Goal: Obtain resource: Obtain resource

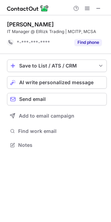
scroll to position [140, 111]
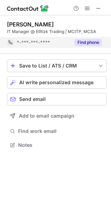
click at [81, 43] on button "Find phone" at bounding box center [88, 42] width 28 height 7
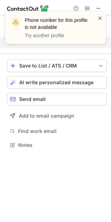
click at [101, 18] on span at bounding box center [100, 18] width 6 height 7
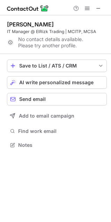
click at [99, 8] on span at bounding box center [98, 9] width 6 height 6
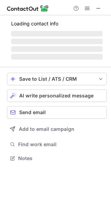
scroll to position [152, 111]
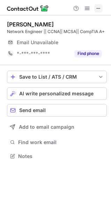
click at [99, 7] on span at bounding box center [98, 9] width 6 height 6
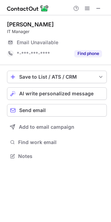
scroll to position [152, 111]
click at [96, 10] on span at bounding box center [98, 9] width 6 height 6
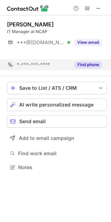
scroll to position [152, 111]
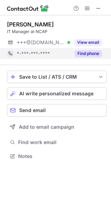
click at [96, 56] on button "Find phone" at bounding box center [88, 53] width 28 height 7
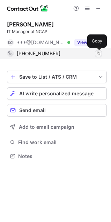
click at [100, 53] on span at bounding box center [98, 54] width 6 height 6
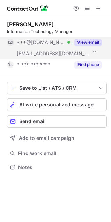
scroll to position [163, 111]
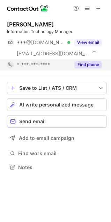
click at [91, 64] on button "Find phone" at bounding box center [88, 64] width 28 height 7
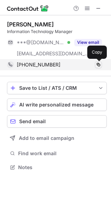
click at [99, 64] on span at bounding box center [98, 65] width 6 height 6
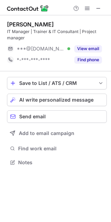
scroll to position [158, 111]
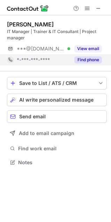
click at [95, 58] on button "Find phone" at bounding box center [88, 59] width 28 height 7
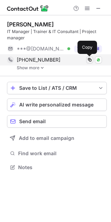
click at [88, 60] on span at bounding box center [90, 60] width 6 height 6
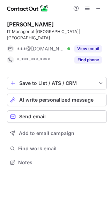
scroll to position [152, 111]
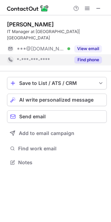
click at [88, 56] on button "Find phone" at bounding box center [88, 59] width 28 height 7
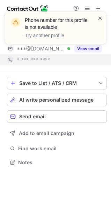
click at [100, 17] on span at bounding box center [100, 18] width 6 height 7
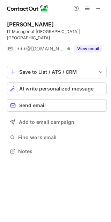
scroll to position [140, 111]
click at [98, 7] on span at bounding box center [98, 9] width 6 height 6
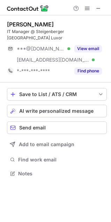
scroll to position [163, 111]
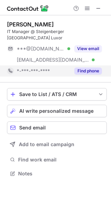
click at [95, 68] on button "Find phone" at bounding box center [88, 71] width 28 height 7
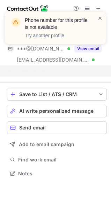
scroll to position [152, 111]
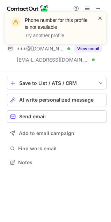
click at [101, 17] on span at bounding box center [100, 18] width 6 height 7
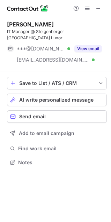
click at [98, 7] on div "Phone number for this profile is not available Try another profile" at bounding box center [55, 12] width 111 height 14
click at [98, 7] on span at bounding box center [98, 9] width 6 height 6
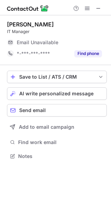
scroll to position [152, 111]
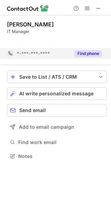
click at [89, 55] on button "Find phone" at bounding box center [88, 53] width 28 height 7
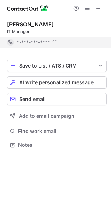
scroll to position [140, 111]
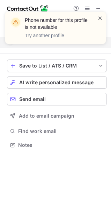
click at [98, 17] on span at bounding box center [100, 18] width 6 height 7
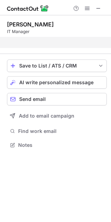
click at [98, 7] on div "Phone number for this profile is not available Try another profile" at bounding box center [55, 31] width 111 height 52
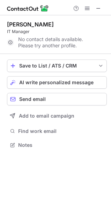
click at [98, 7] on span at bounding box center [98, 9] width 6 height 6
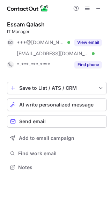
scroll to position [163, 111]
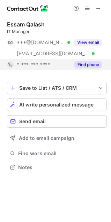
click at [90, 65] on button "Find phone" at bounding box center [88, 64] width 28 height 7
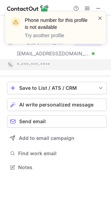
click at [99, 19] on span at bounding box center [100, 18] width 6 height 7
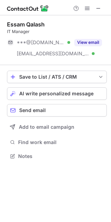
scroll to position [152, 111]
click at [99, 9] on span at bounding box center [98, 9] width 6 height 6
click at [98, 9] on span at bounding box center [98, 9] width 6 height 6
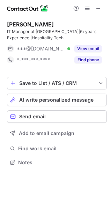
scroll to position [158, 111]
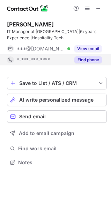
click at [96, 62] on button "Find phone" at bounding box center [88, 59] width 28 height 7
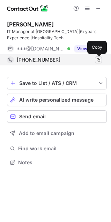
click at [98, 61] on span at bounding box center [98, 60] width 6 height 6
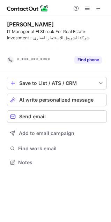
scroll to position [147, 111]
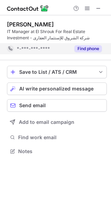
click at [92, 50] on button "Find phone" at bounding box center [88, 48] width 28 height 7
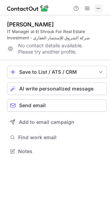
click at [95, 10] on button at bounding box center [98, 8] width 8 height 8
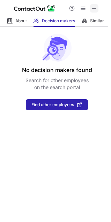
click at [98, 7] on button at bounding box center [94, 8] width 8 height 8
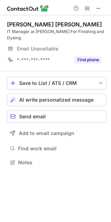
scroll to position [158, 111]
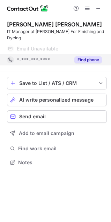
click at [86, 60] on button "Find phone" at bounding box center [88, 59] width 28 height 7
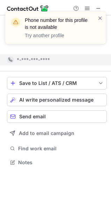
scroll to position [147, 111]
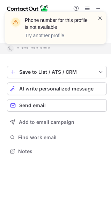
click at [101, 16] on span at bounding box center [100, 18] width 6 height 7
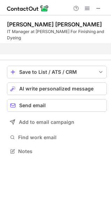
click at [99, 8] on span at bounding box center [98, 9] width 6 height 6
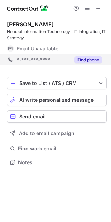
scroll to position [158, 111]
click at [78, 61] on button "Find phone" at bounding box center [88, 59] width 28 height 7
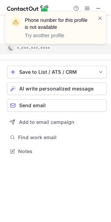
scroll to position [147, 111]
click at [99, 17] on span at bounding box center [100, 18] width 6 height 7
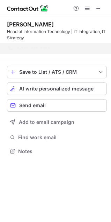
click at [99, 8] on div "Phone number for this profile is not available Try another profile" at bounding box center [55, 31] width 111 height 52
click at [99, 8] on span at bounding box center [98, 9] width 6 height 6
